Goal: Task Accomplishment & Management: Manage account settings

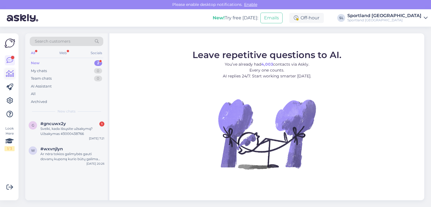
click at [8, 70] on icon at bounding box center [10, 73] width 8 height 7
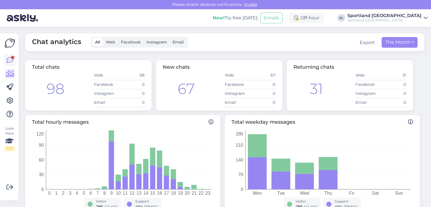
click at [12, 61] on icon at bounding box center [9, 60] width 7 height 7
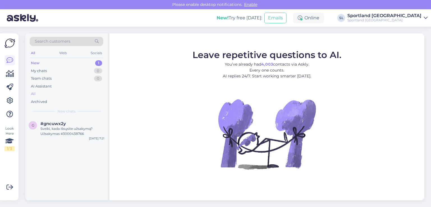
click at [43, 91] on div "All" at bounding box center [66, 94] width 73 height 8
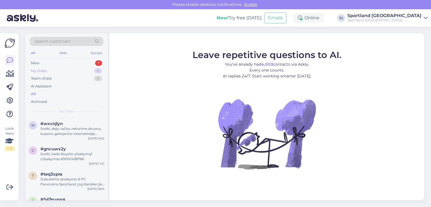
click at [44, 71] on div "My chats" at bounding box center [39, 71] width 16 height 6
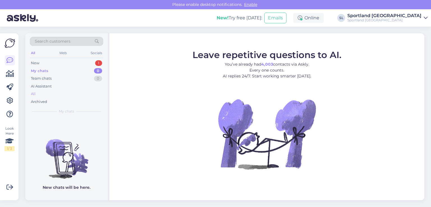
click at [41, 90] on div "All" at bounding box center [66, 94] width 73 height 8
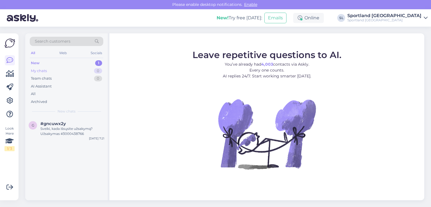
click at [38, 72] on div "My chats" at bounding box center [39, 71] width 16 height 6
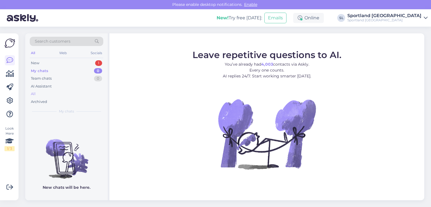
click at [42, 95] on div "All" at bounding box center [66, 94] width 73 height 8
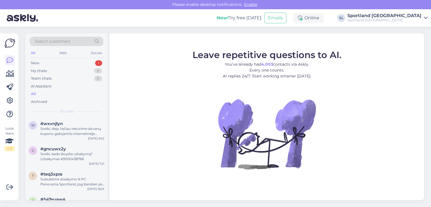
click at [3, 76] on div "Look Here 1 / 3 Get more Your checklist to get more value from Askly. Close Con…" at bounding box center [9, 116] width 19 height 167
click at [14, 72] on link at bounding box center [10, 74] width 10 height 10
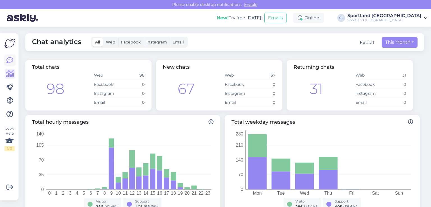
click at [11, 62] on icon at bounding box center [9, 60] width 7 height 7
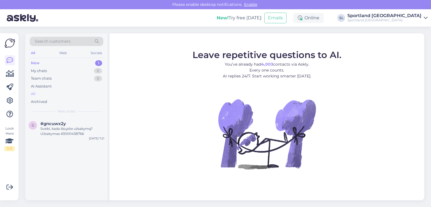
click at [42, 92] on div "All" at bounding box center [66, 94] width 73 height 8
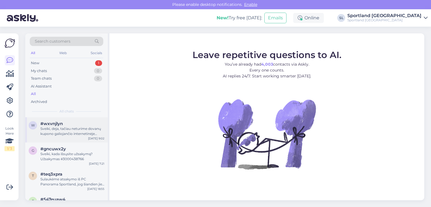
click at [69, 136] on div "w #wxvnjlyn Sveiki, deja, tačiau neturime dovanų kupono galiojančio internetinė…" at bounding box center [66, 129] width 82 height 25
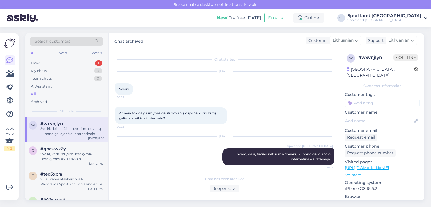
scroll to position [3, 0]
